Goal: Navigation & Orientation: Understand site structure

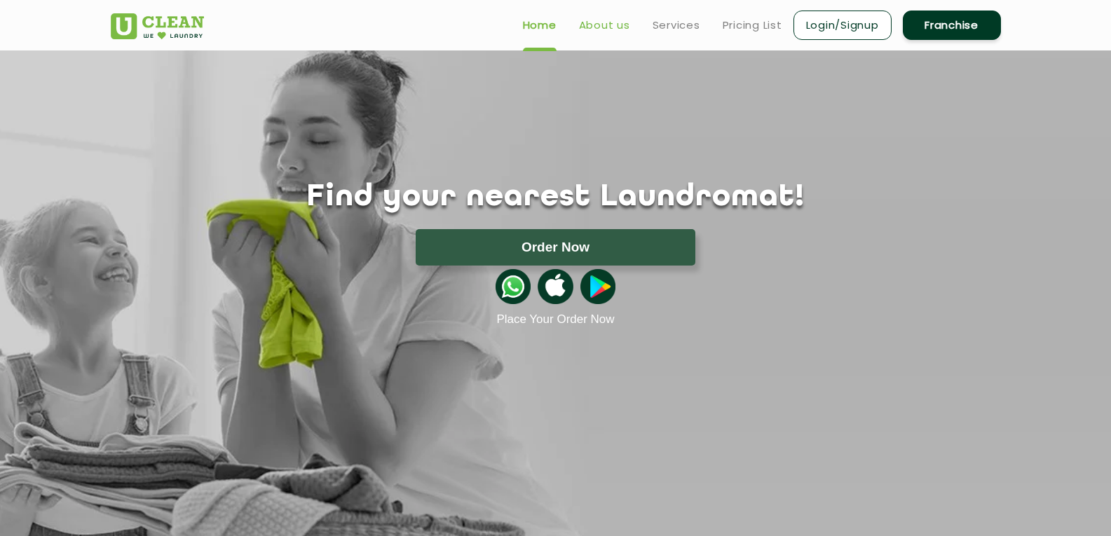
click at [603, 21] on link "About us" at bounding box center [604, 25] width 51 height 17
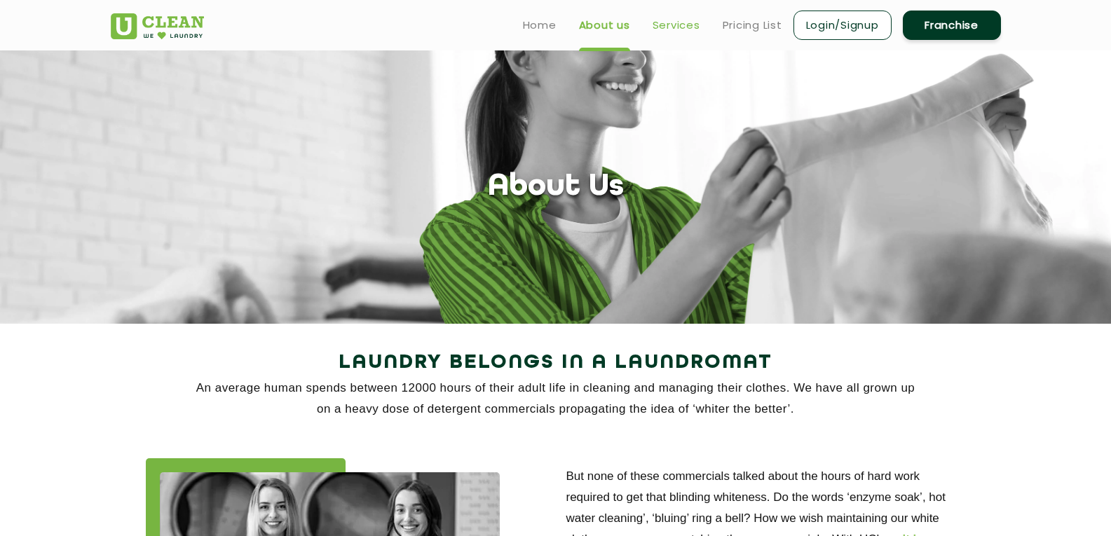
click at [666, 22] on link "Services" at bounding box center [676, 25] width 48 height 17
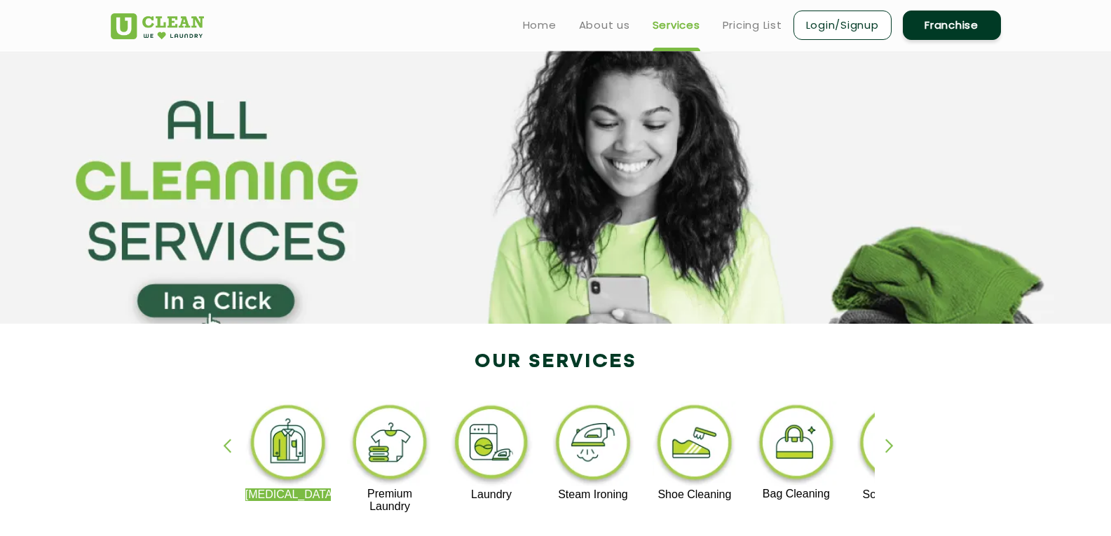
drag, startPoint x: 727, startPoint y: 32, endPoint x: 703, endPoint y: 40, distance: 25.7
click at [727, 32] on link "Pricing List" at bounding box center [752, 25] width 60 height 17
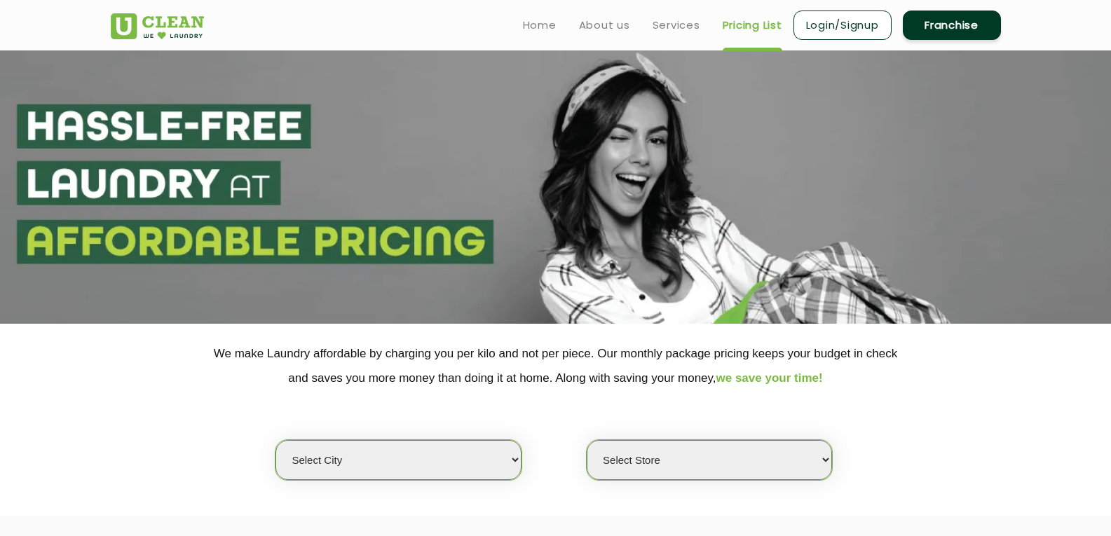
select select "0"
drag, startPoint x: 536, startPoint y: 20, endPoint x: 548, endPoint y: 44, distance: 26.6
click at [537, 22] on link "Home" at bounding box center [540, 25] width 34 height 17
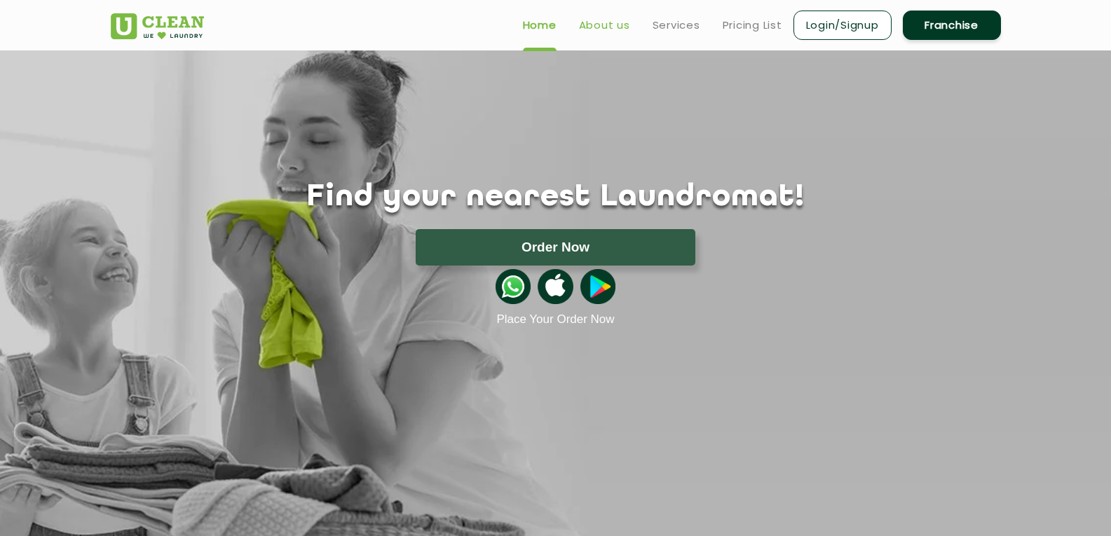
click at [611, 24] on link "About us" at bounding box center [604, 25] width 51 height 17
